Goal: Task Accomplishment & Management: Use online tool/utility

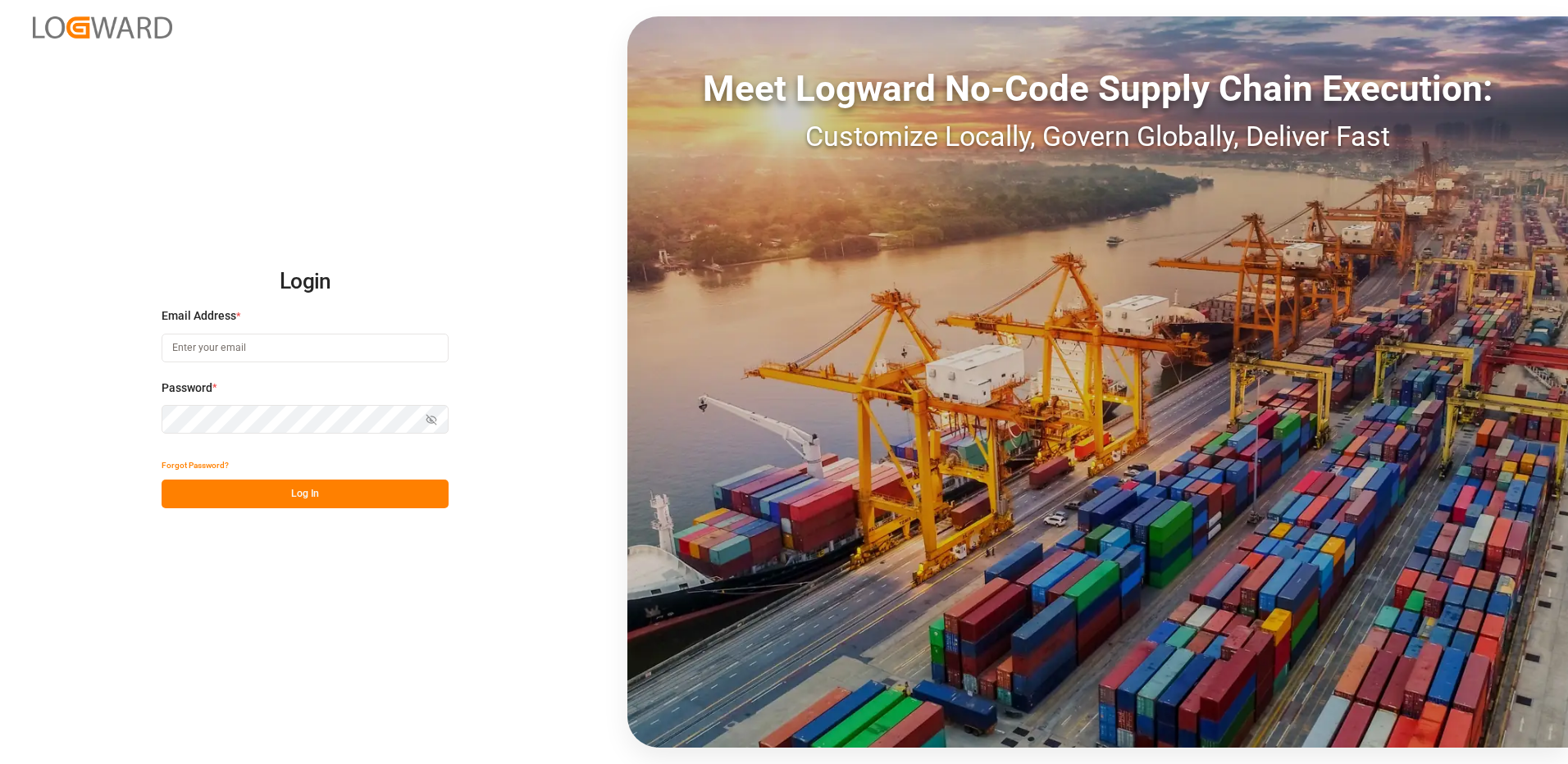
type input "[EMAIL_ADDRESS][DOMAIN_NAME]"
click at [334, 503] on button "Log In" at bounding box center [305, 494] width 287 height 28
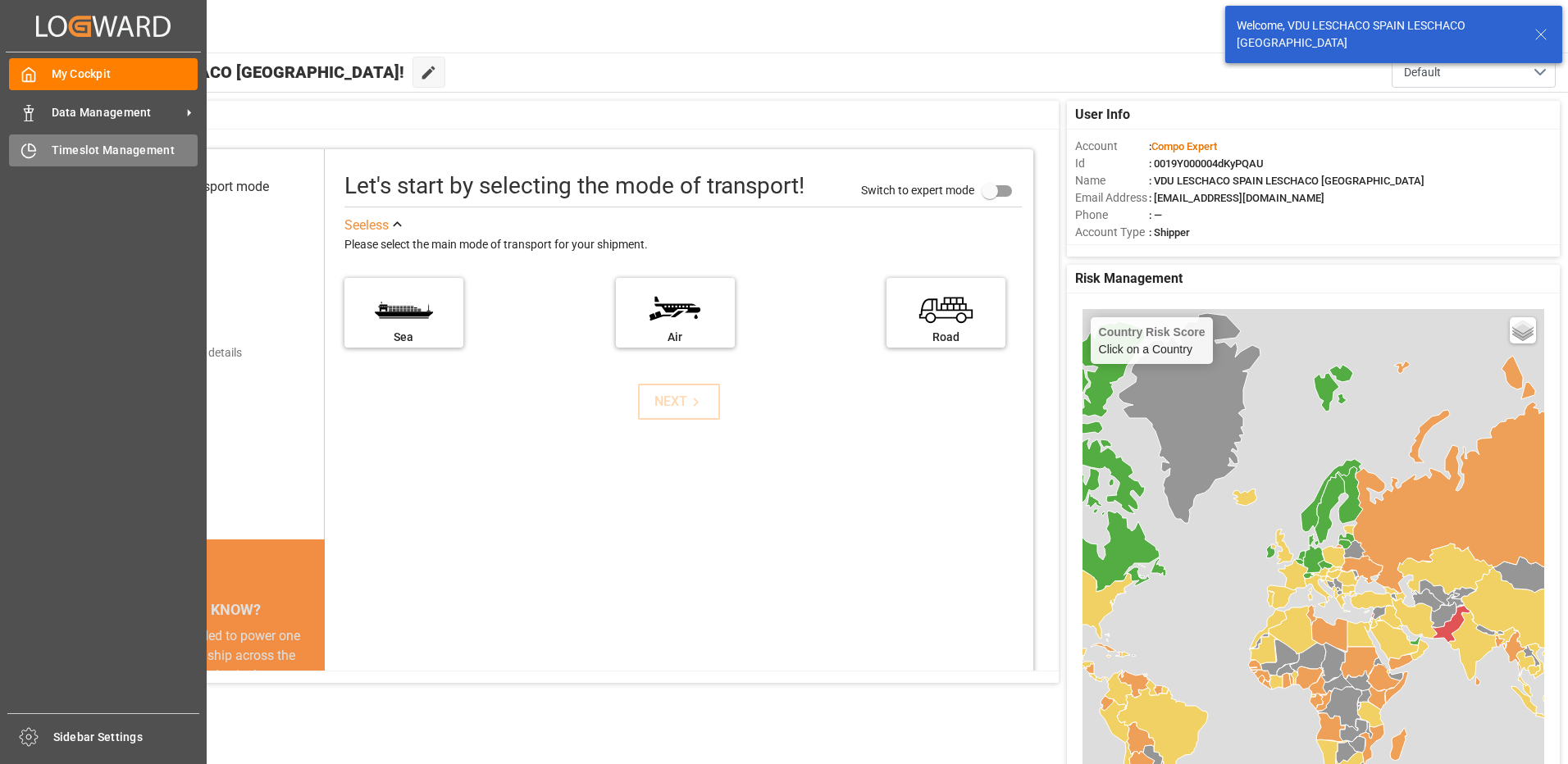
click at [22, 147] on icon at bounding box center [28, 152] width 13 height 13
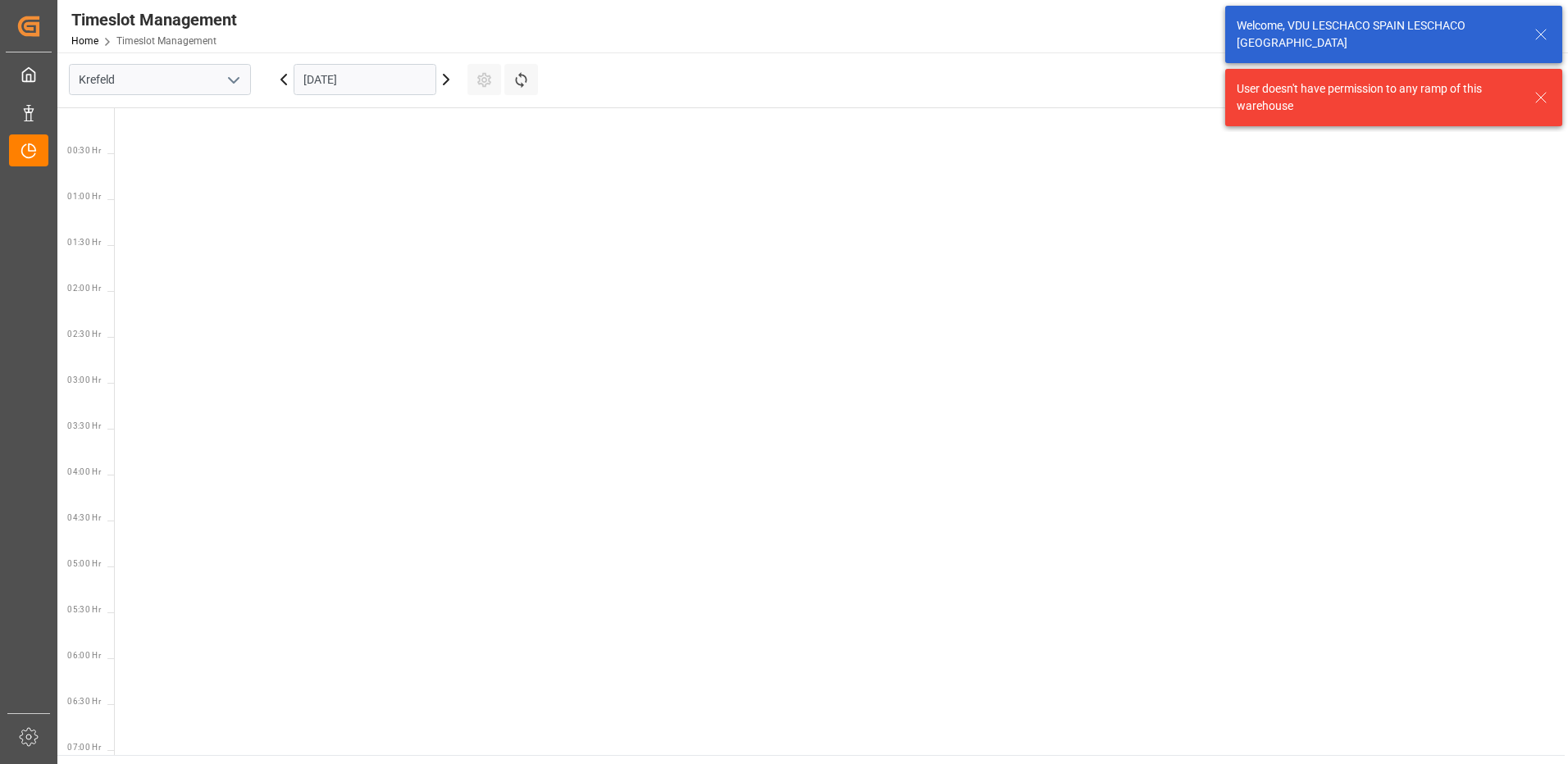
scroll to position [1034, 0]
click at [236, 82] on icon "open menu" at bounding box center [233, 80] width 20 height 20
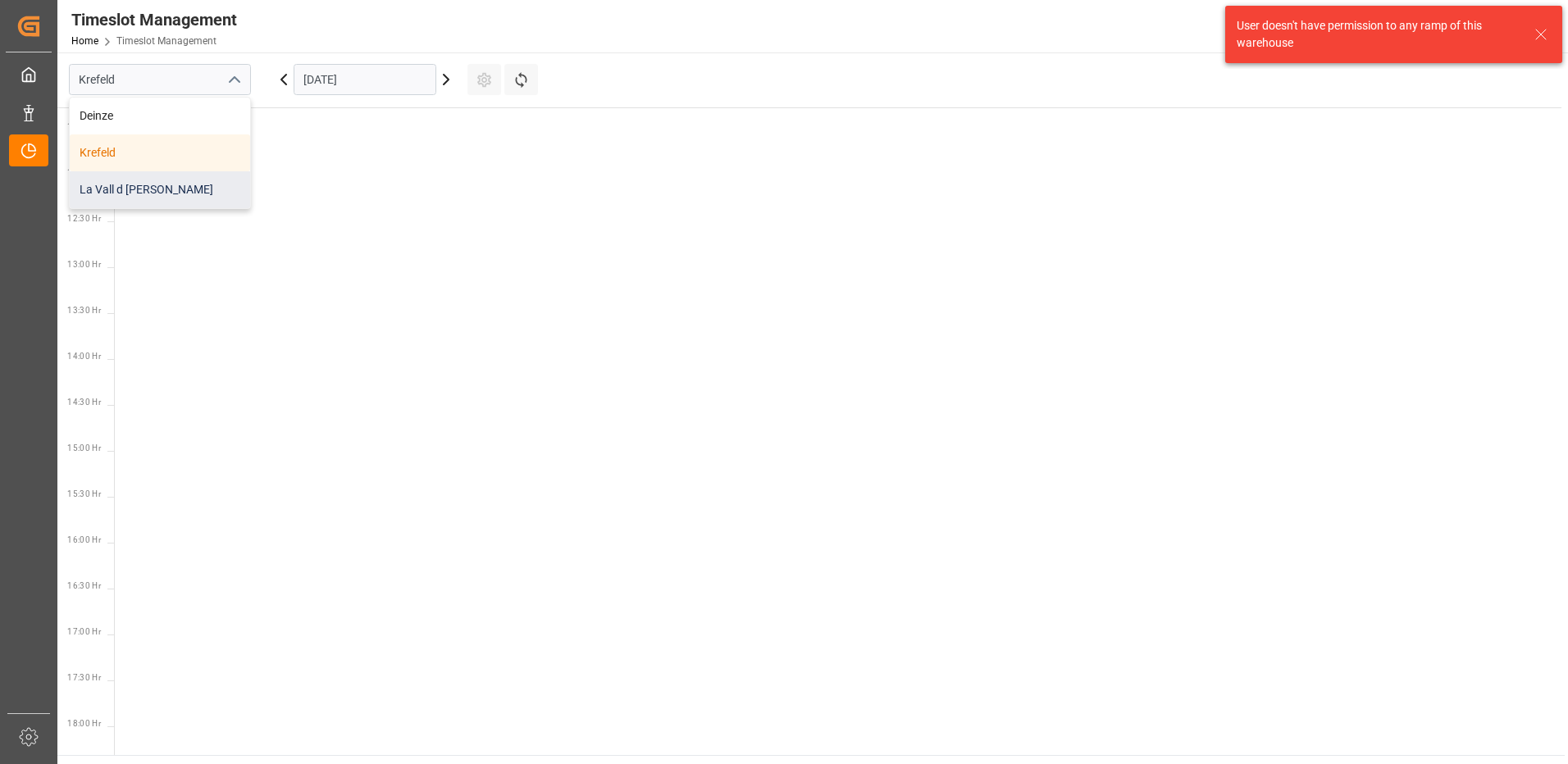
click at [142, 186] on div "La Vall d [PERSON_NAME]" at bounding box center [159, 190] width 180 height 37
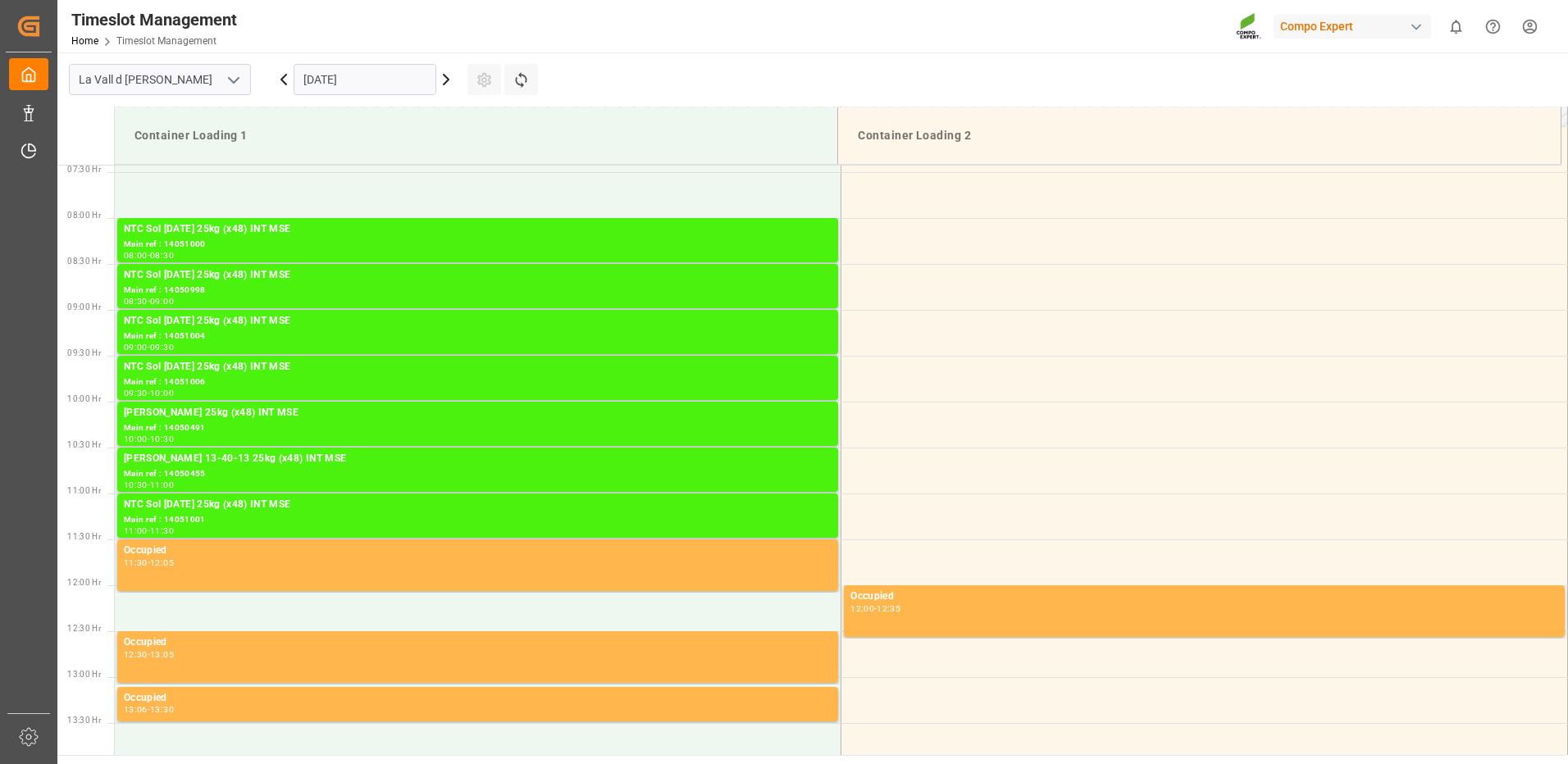
scroll to position [763, 0]
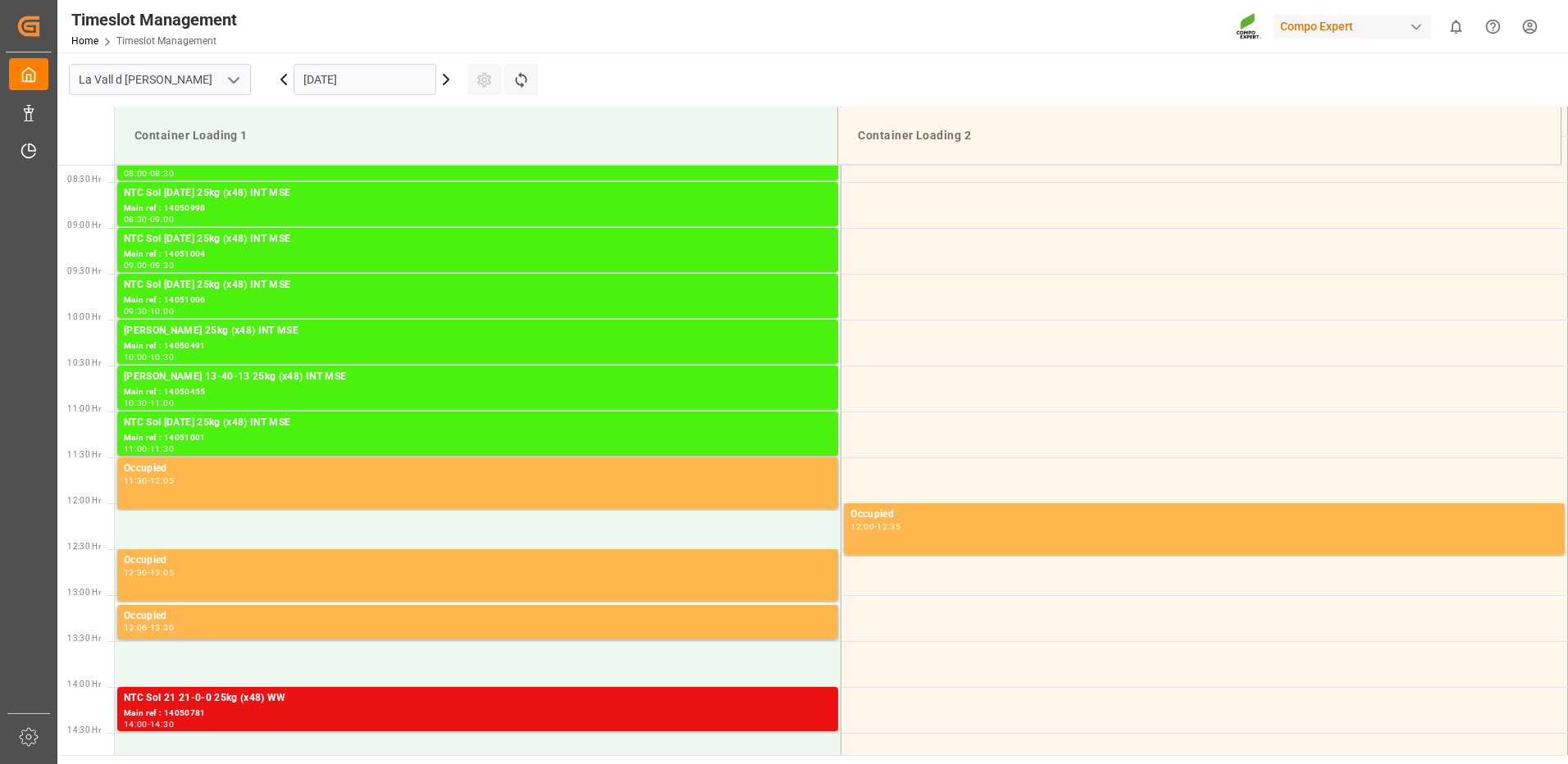
click at [446, 85] on icon at bounding box center [445, 79] width 20 height 20
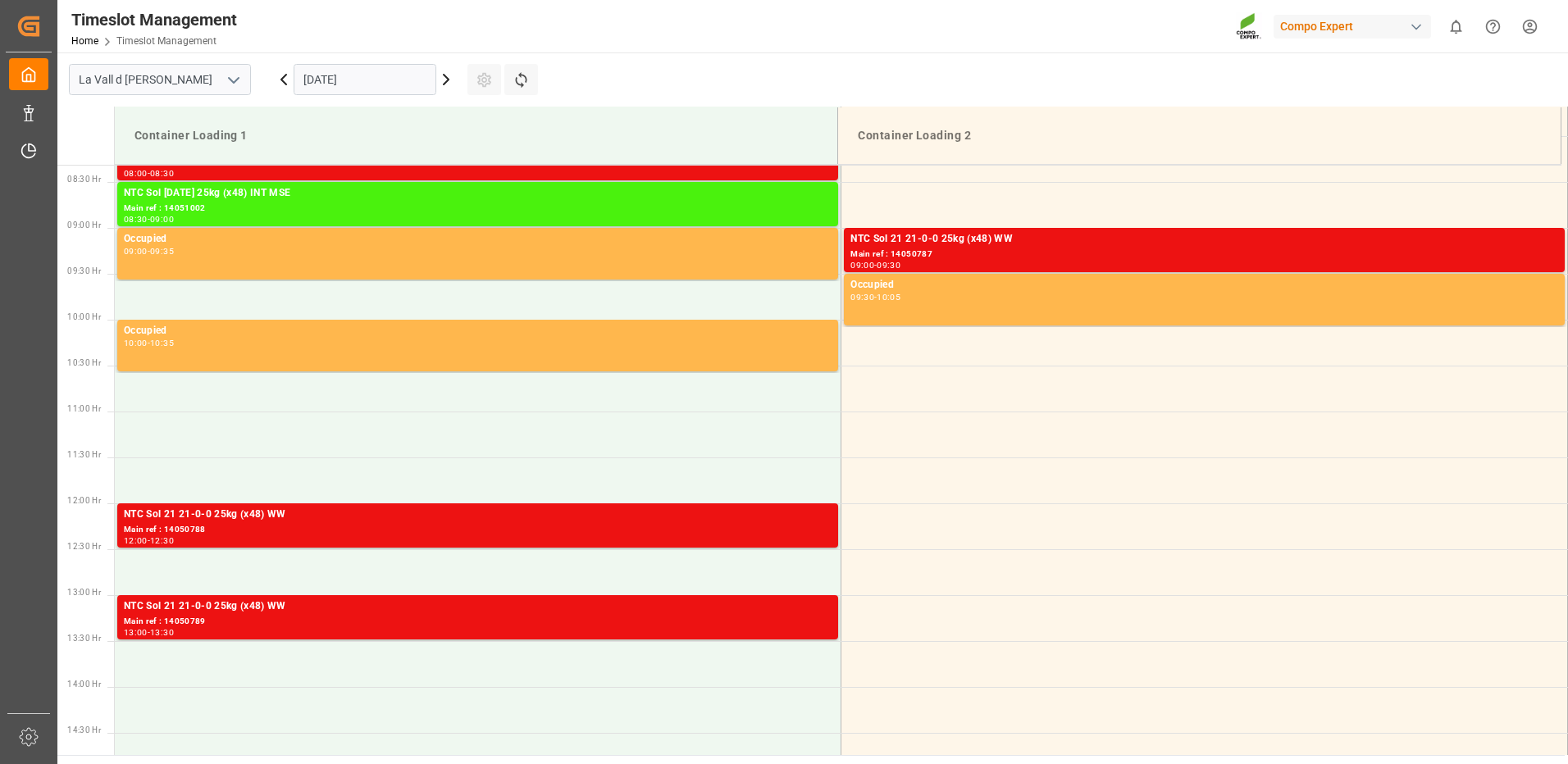
click at [447, 82] on icon at bounding box center [445, 79] width 5 height 9
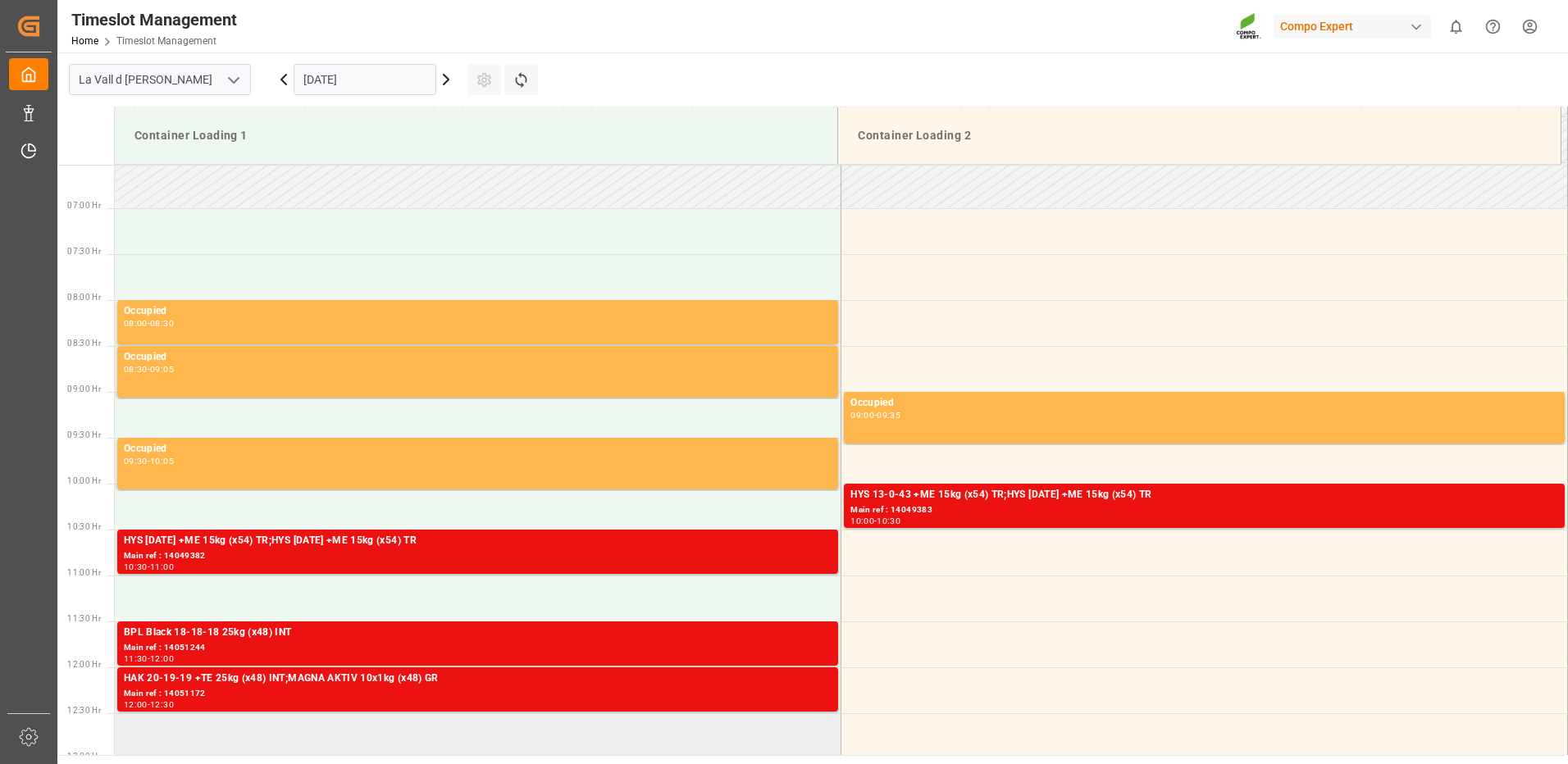
scroll to position [927, 0]
